Goal: Transaction & Acquisition: Purchase product/service

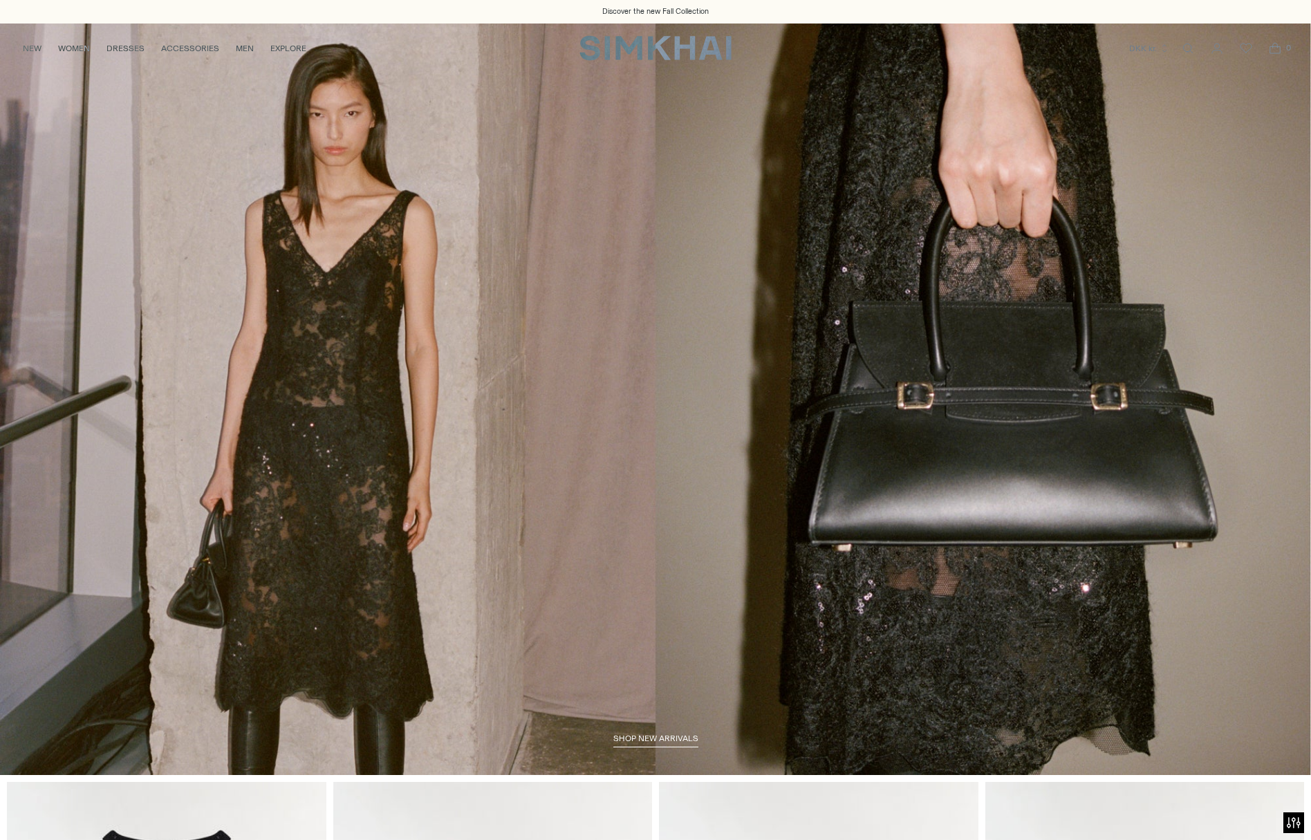
click at [578, 434] on link "/collections/new-arrivals" at bounding box center [655, 399] width 1311 height 752
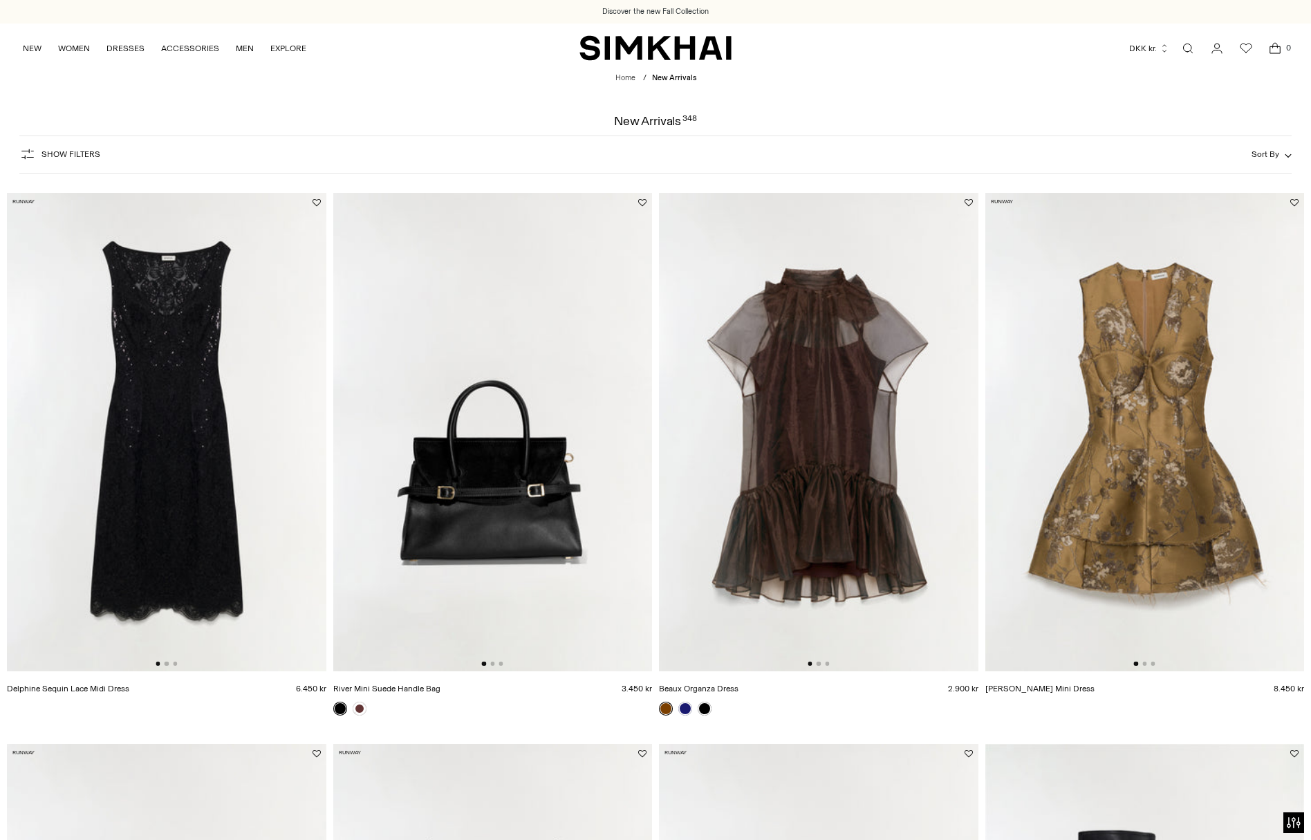
scroll to position [71, 0]
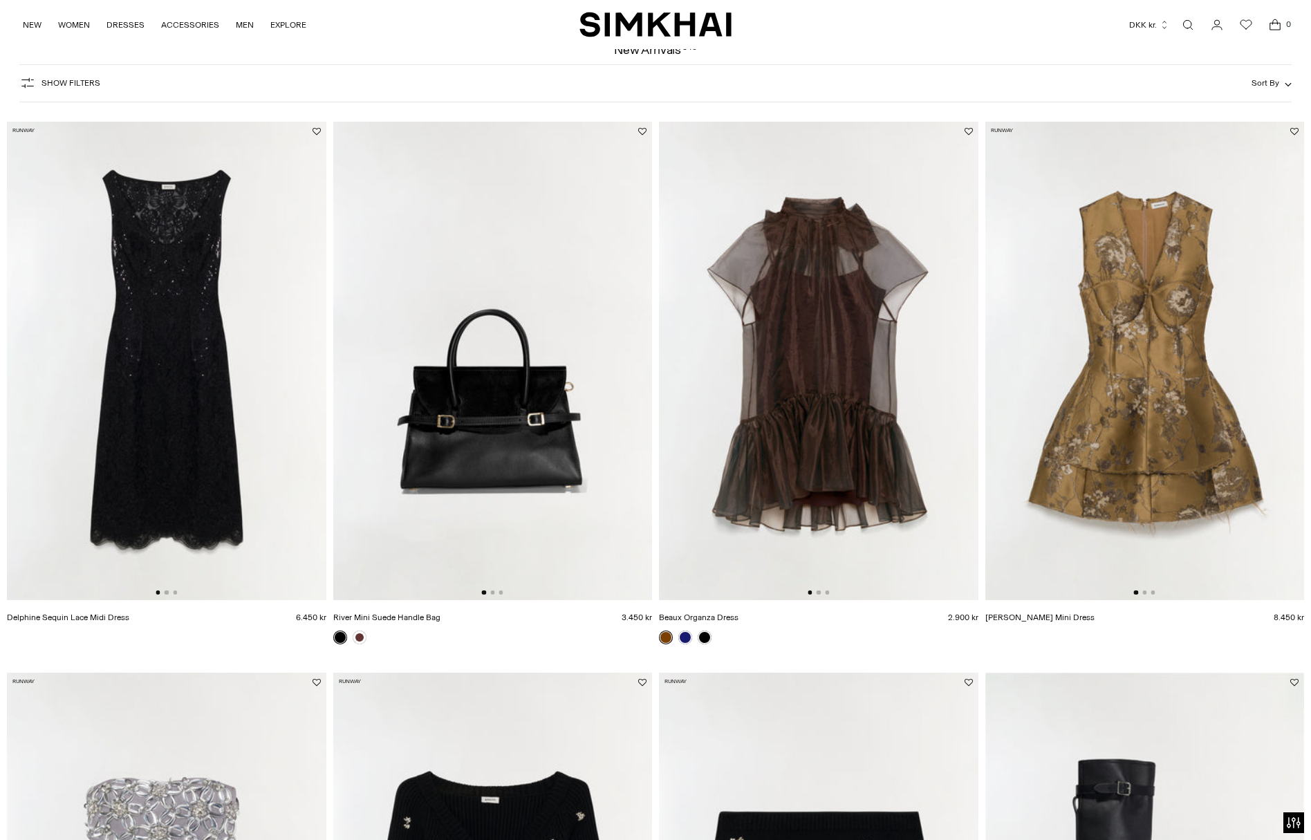
click at [863, 394] on img at bounding box center [819, 361] width 320 height 479
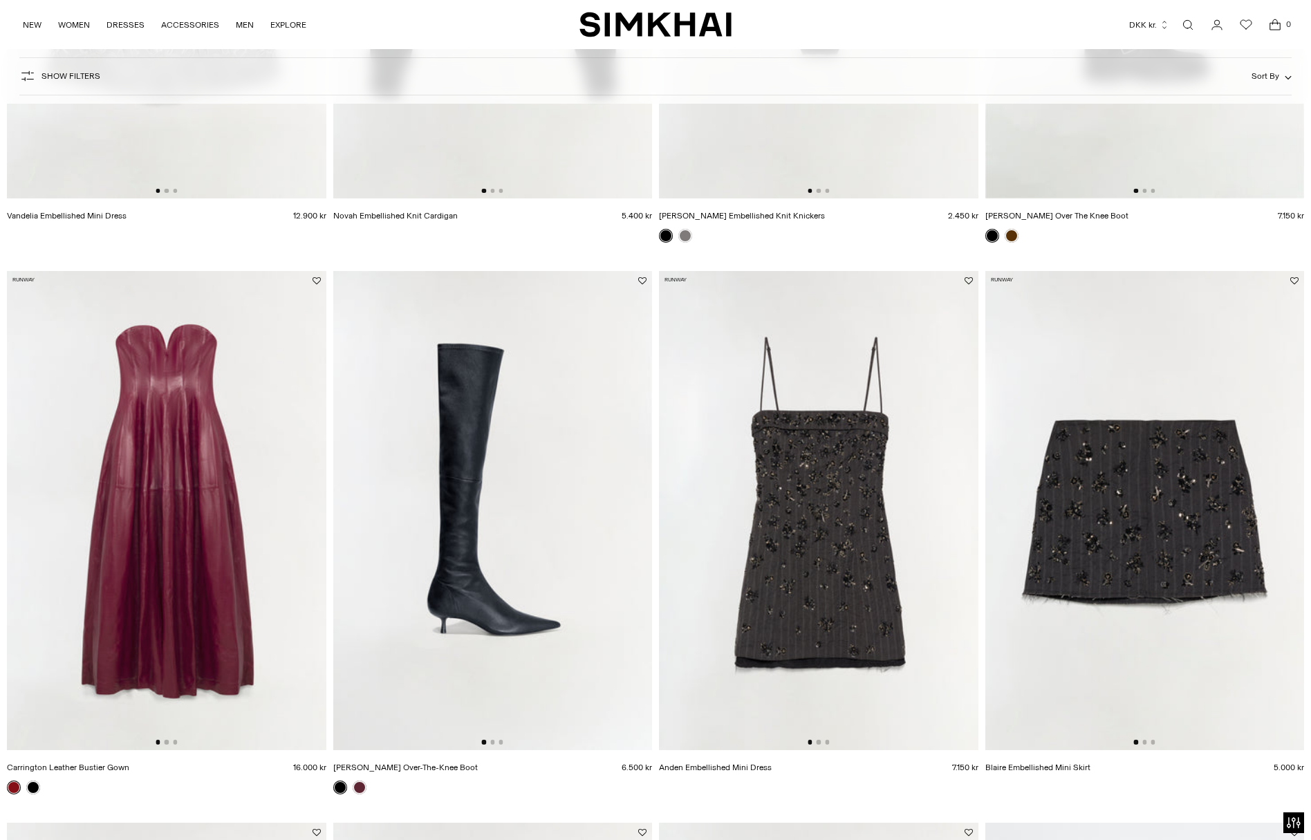
scroll to position [1035, 0]
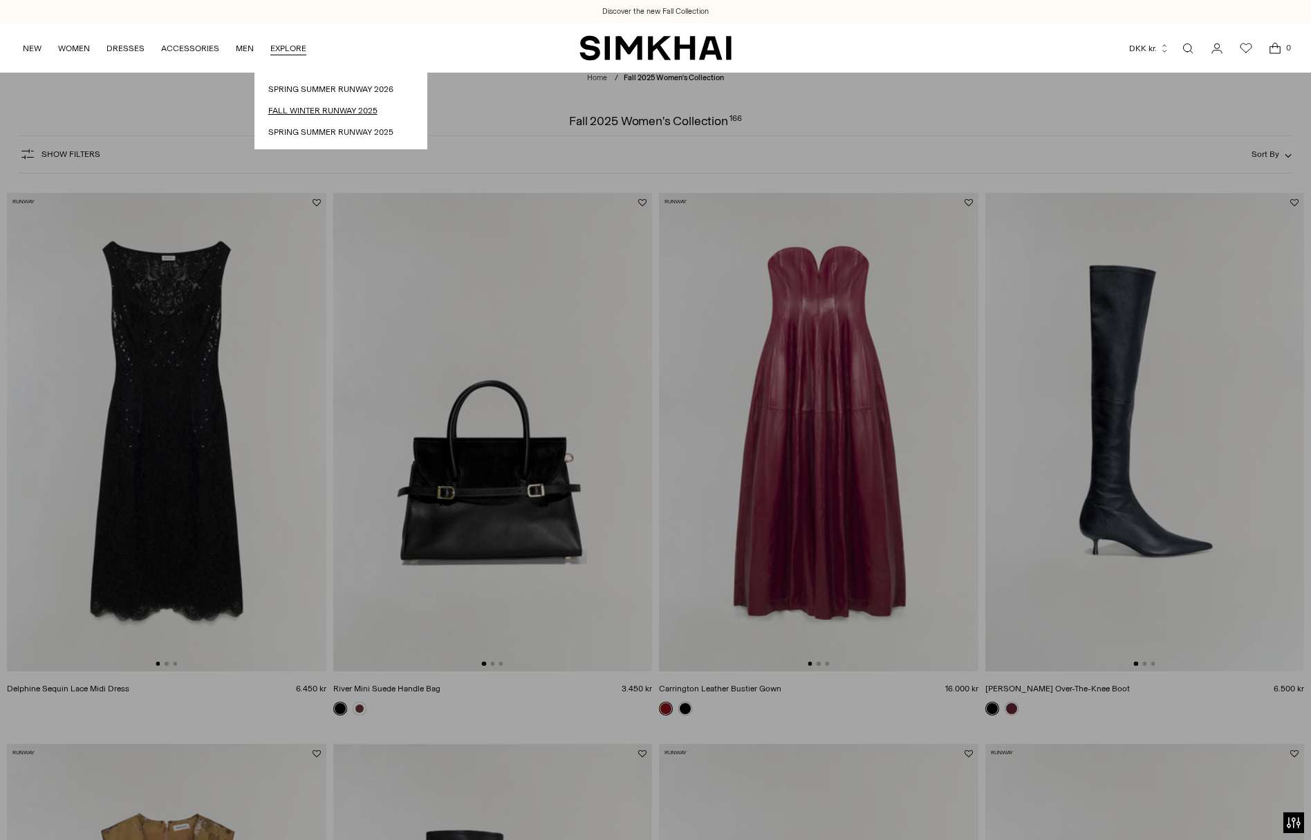
drag, startPoint x: 305, startPoint y: 111, endPoint x: 312, endPoint y: 106, distance: 8.9
click at [305, 111] on link "Fall Winter Runway 2025" at bounding box center [340, 110] width 145 height 13
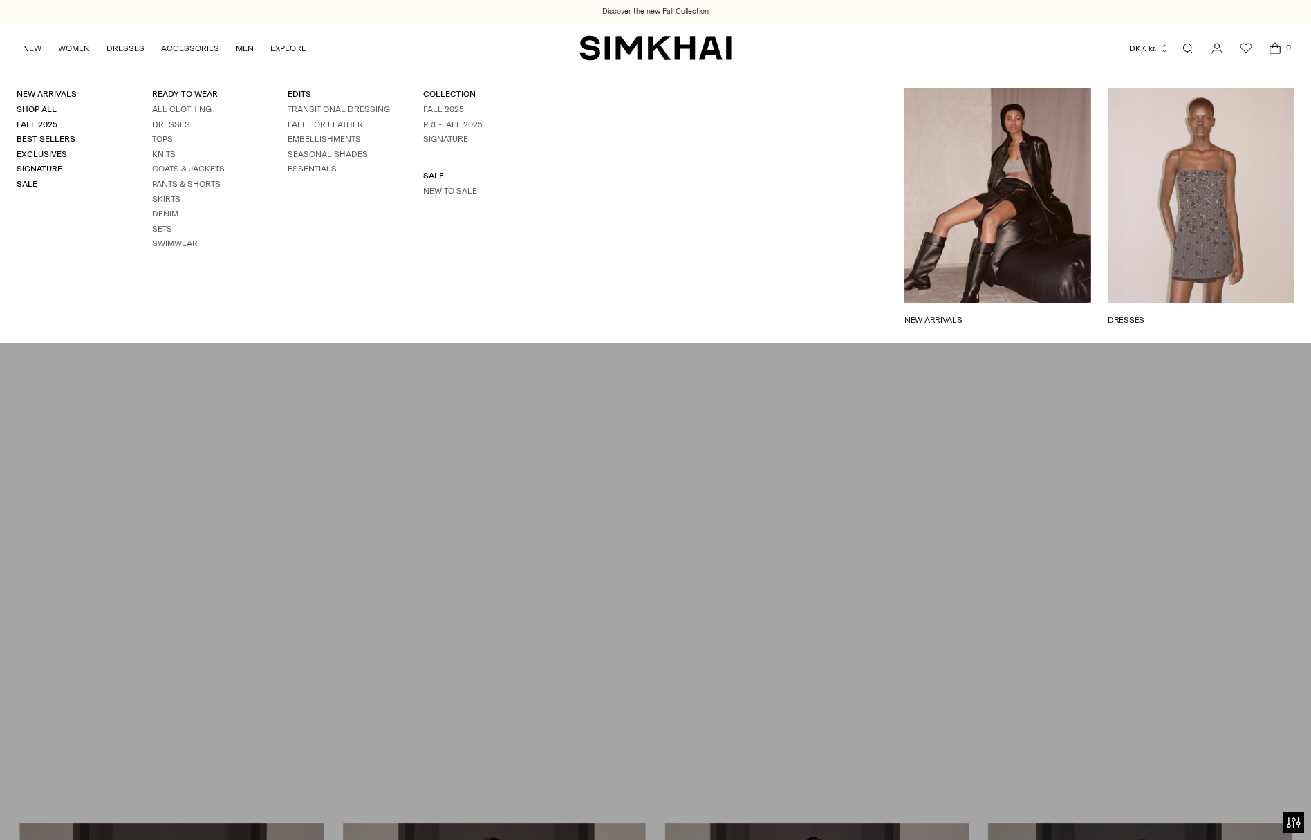
click at [50, 154] on link "Exclusives" at bounding box center [42, 154] width 50 height 10
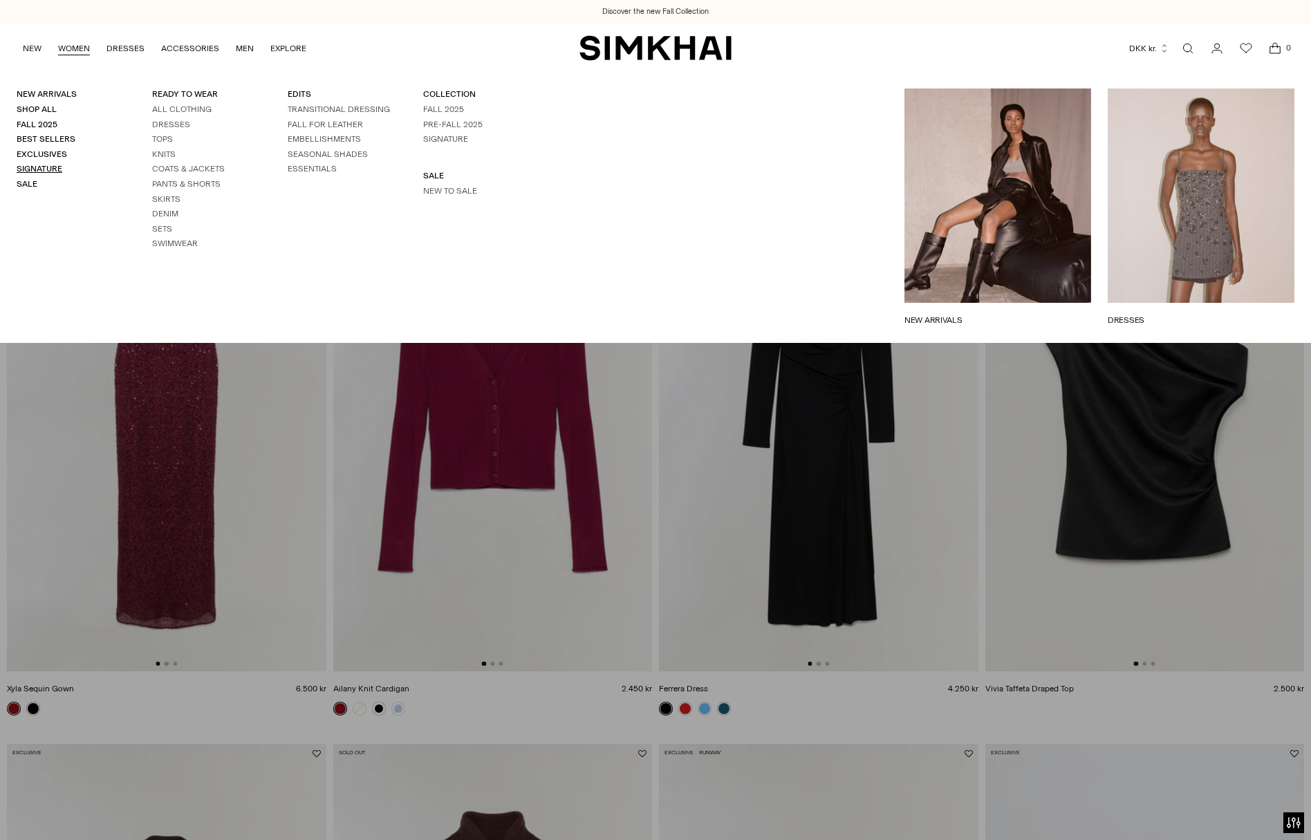
click at [52, 165] on link "Signature" at bounding box center [40, 169] width 46 height 10
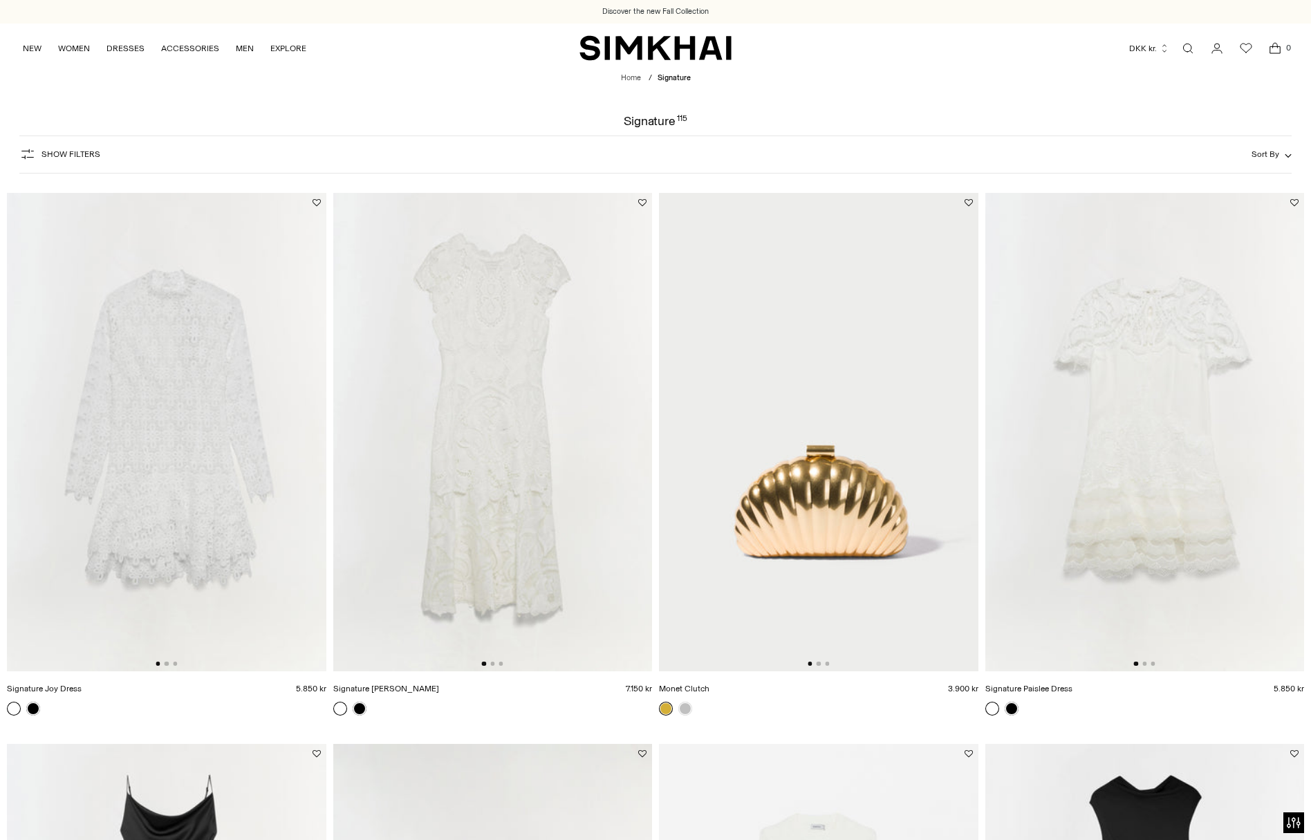
drag, startPoint x: 1025, startPoint y: 143, endPoint x: 1037, endPoint y: 139, distance: 12.5
click at [1025, 143] on div "Show Filters Show Filters Sort By Recommended Most Popular Newest" at bounding box center [655, 155] width 1272 height 38
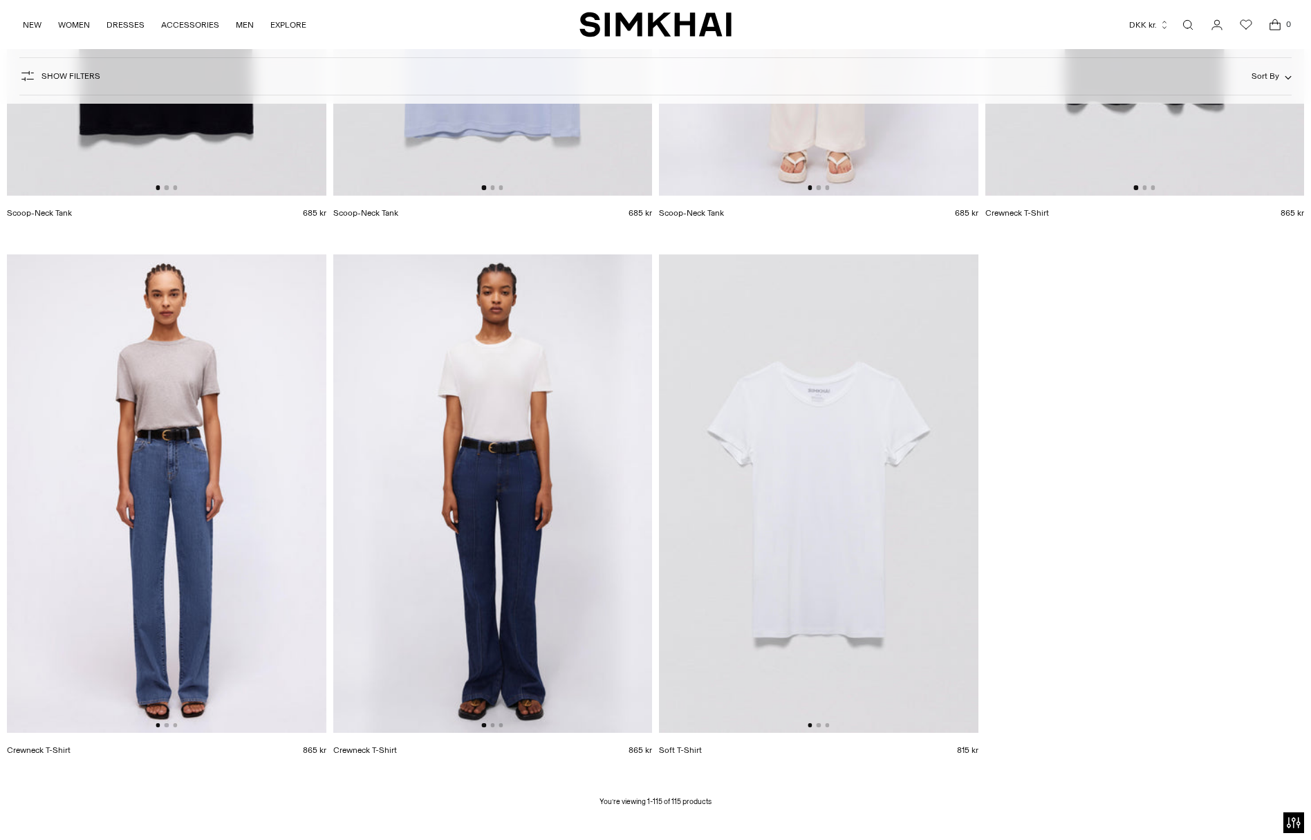
scroll to position [15553, 0]
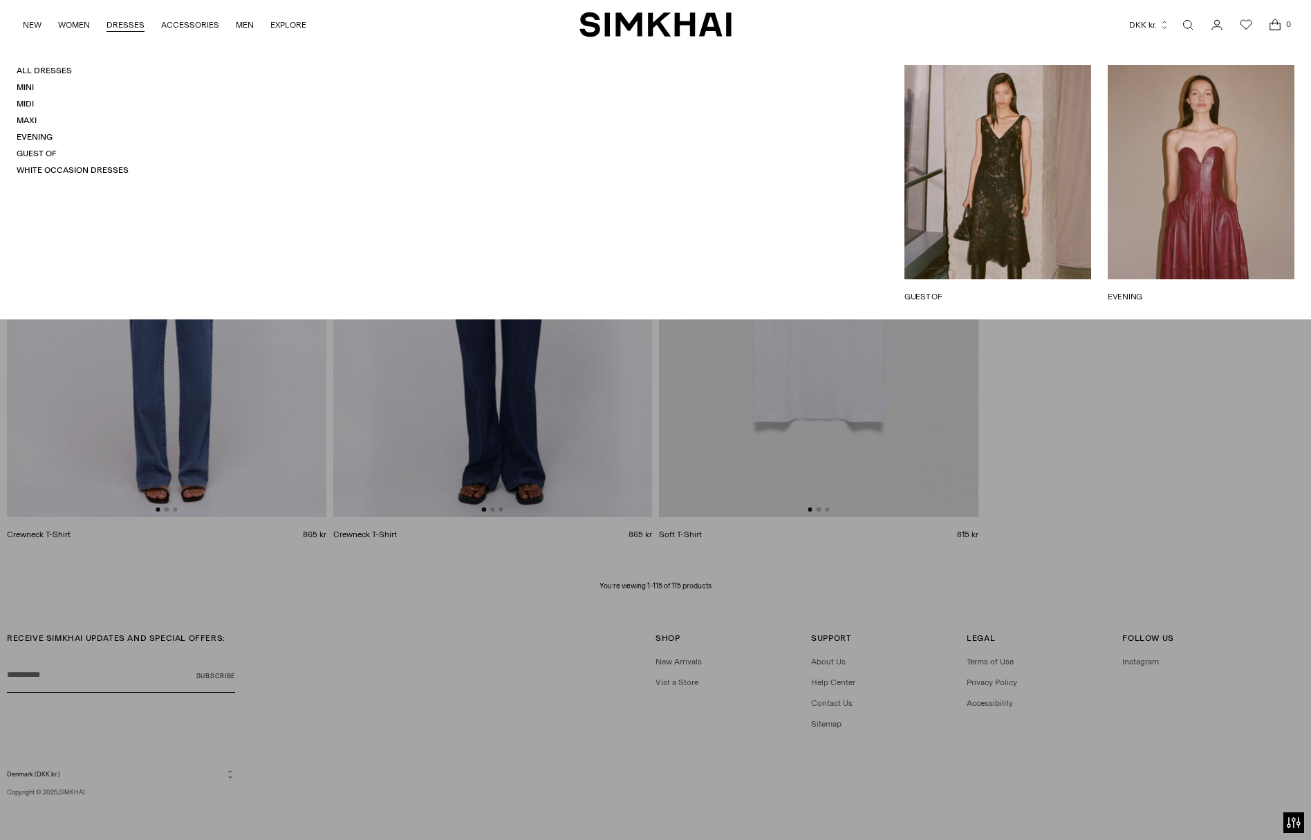
click at [133, 24] on link "DRESSES" at bounding box center [126, 25] width 38 height 30
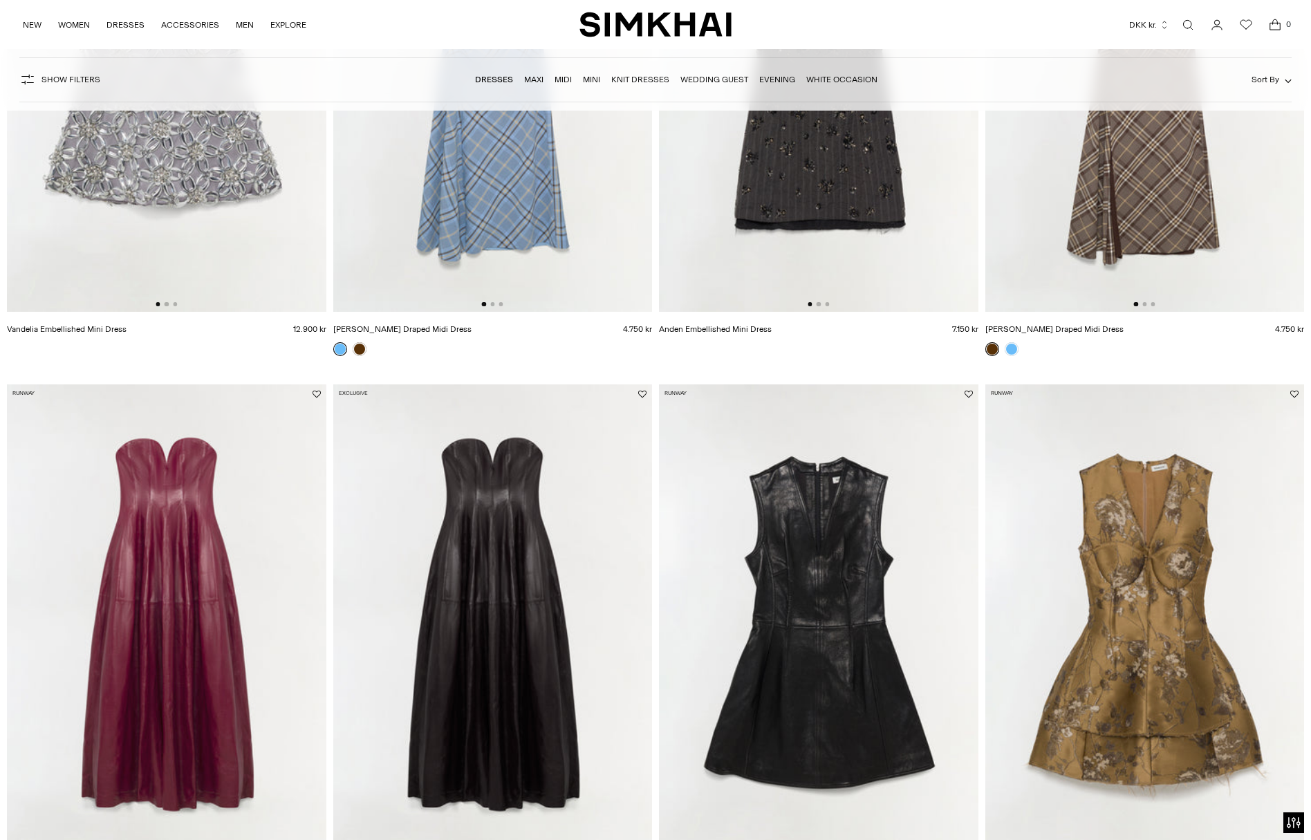
scroll to position [471, 0]
